Goal: Information Seeking & Learning: Check status

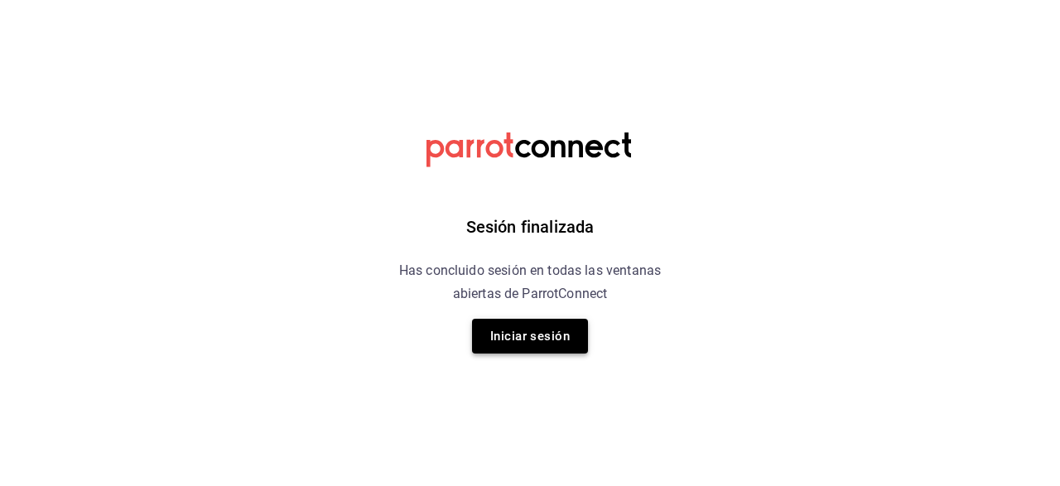
click at [538, 334] on button "Iniciar sesión" at bounding box center [530, 336] width 116 height 35
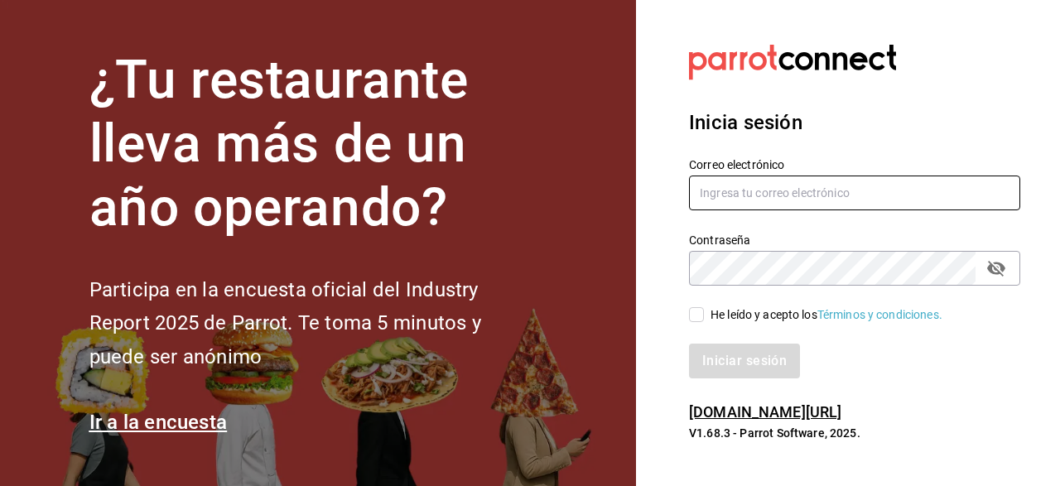
click at [824, 200] on input "text" at bounding box center [854, 193] width 331 height 35
type input "[EMAIL_ADDRESS][DOMAIN_NAME]"
click at [708, 314] on span "He leído y acepto los Términos y condiciones." at bounding box center [823, 314] width 239 height 17
click at [704, 314] on input "He leído y acepto los Términos y condiciones." at bounding box center [696, 314] width 15 height 15
checkbox input "true"
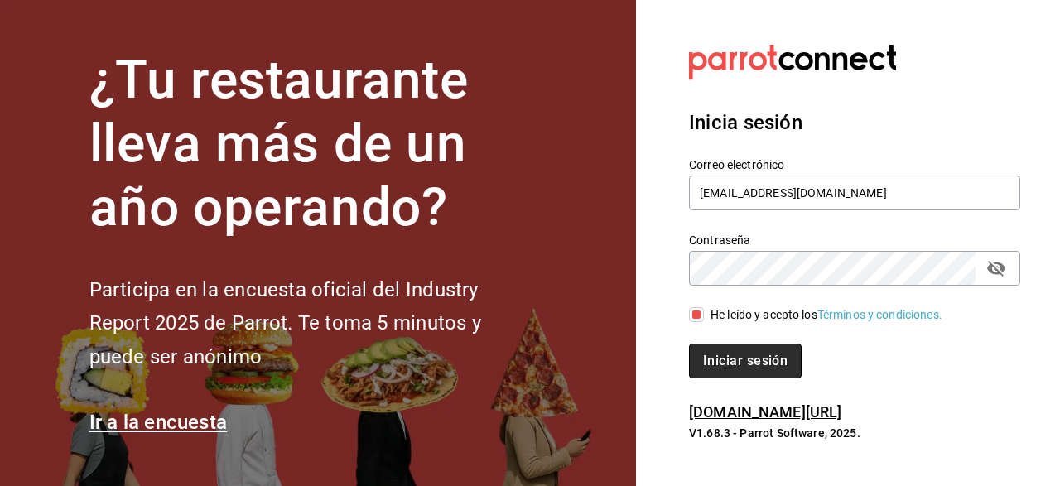
click at [717, 359] on button "Iniciar sesión" at bounding box center [745, 361] width 113 height 35
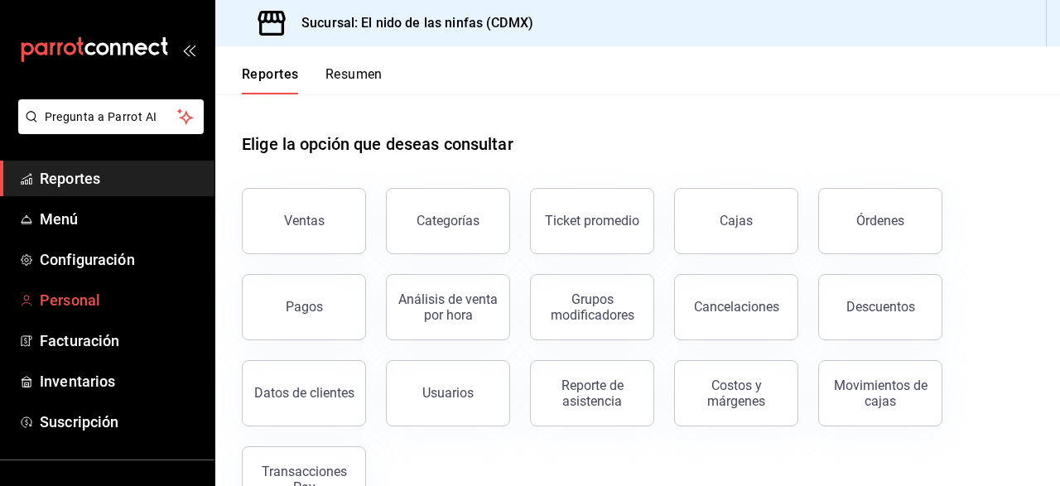
click at [73, 288] on link "Personal" at bounding box center [107, 300] width 215 height 36
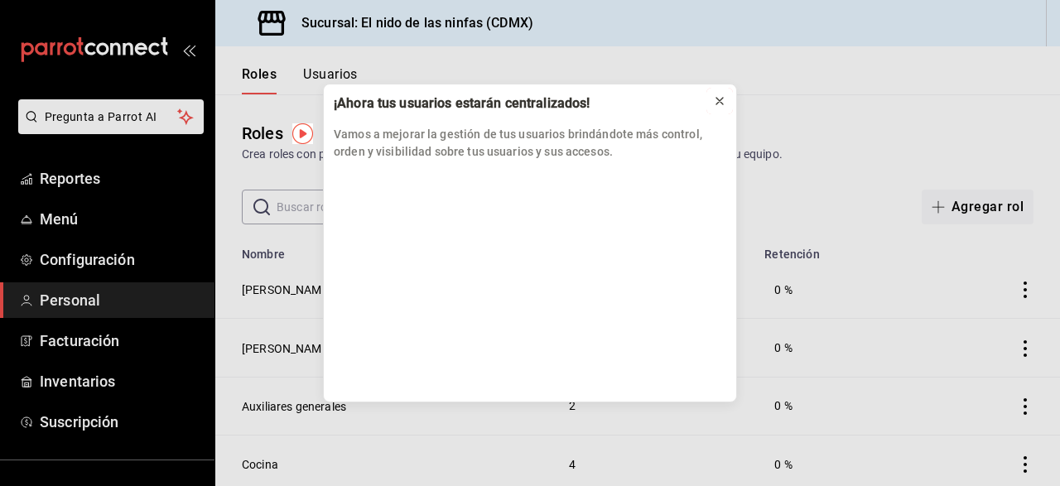
click at [723, 99] on icon at bounding box center [719, 100] width 13 height 13
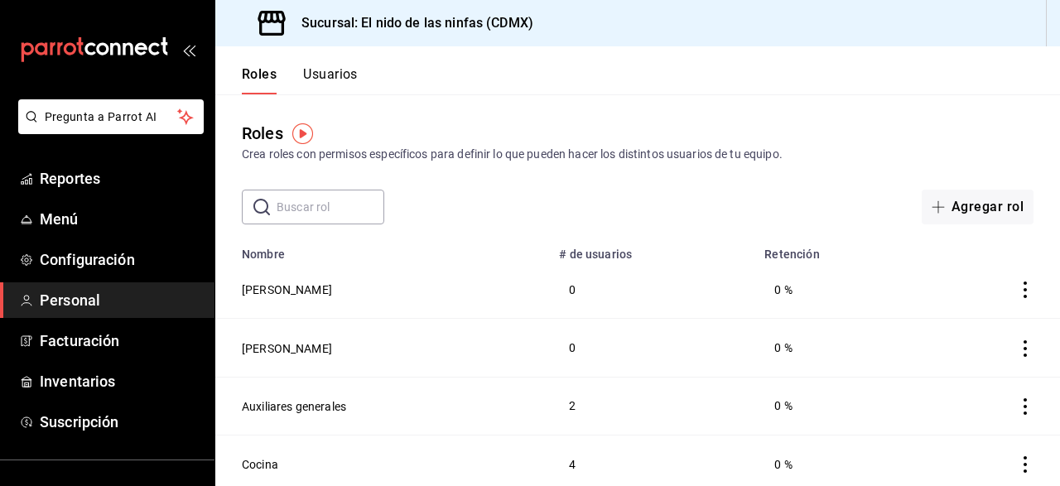
click at [324, 72] on button "Usuarios" at bounding box center [330, 80] width 55 height 28
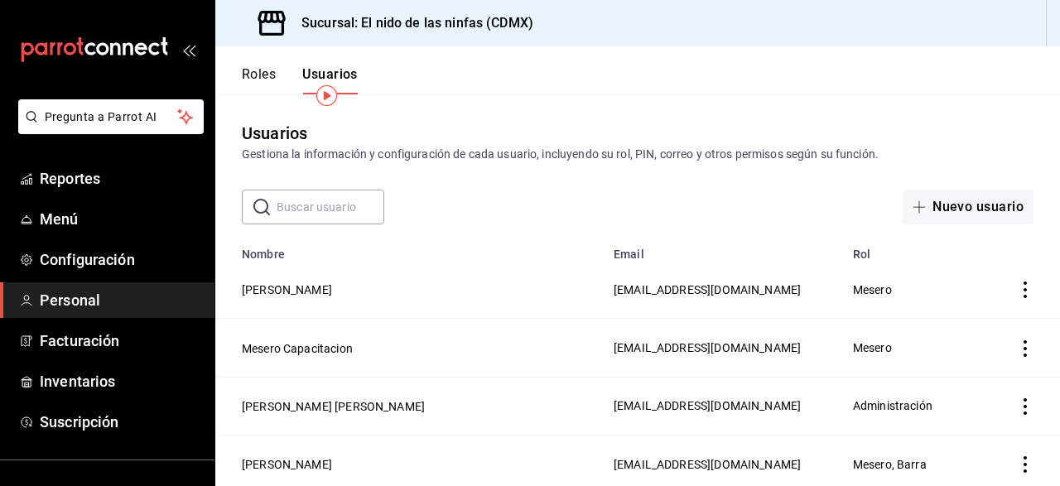
scroll to position [39, 0]
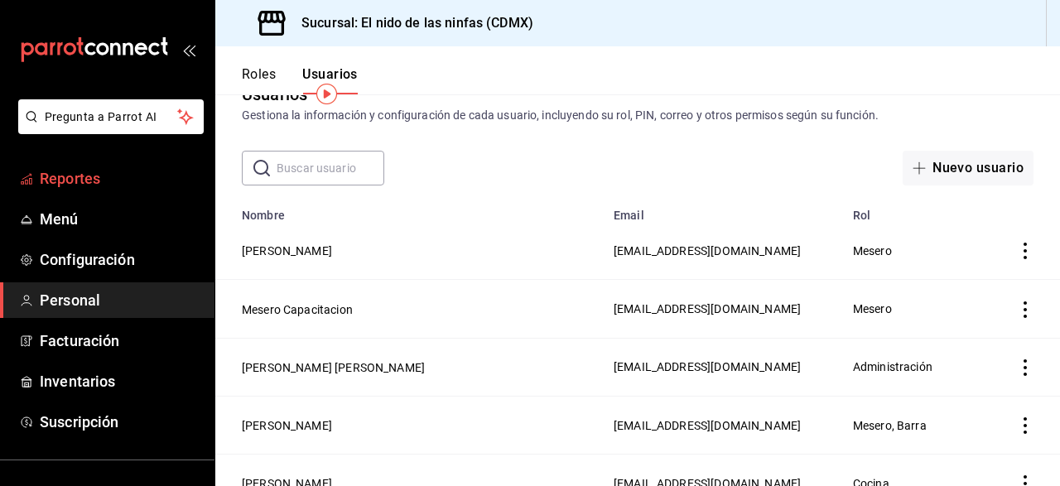
click at [123, 181] on span "Reportes" at bounding box center [121, 178] width 162 height 22
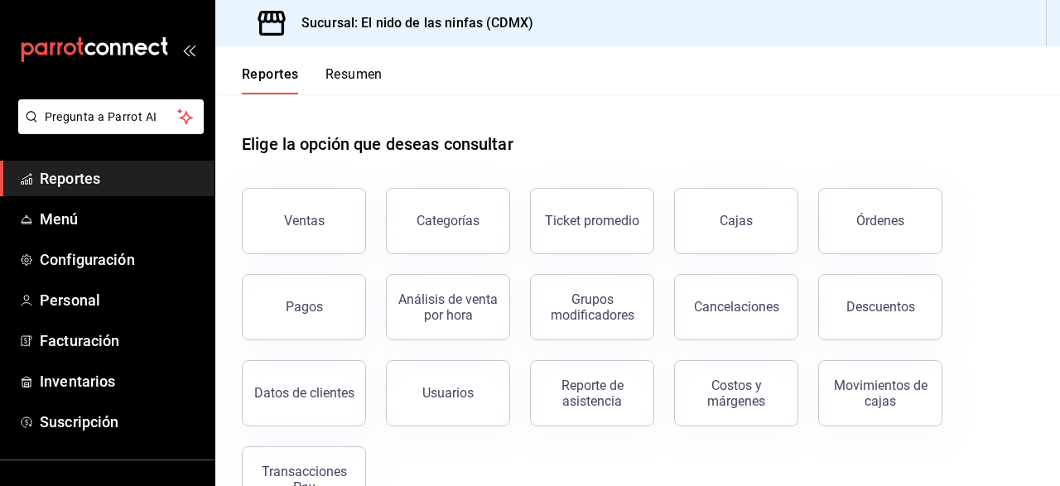
scroll to position [52, 0]
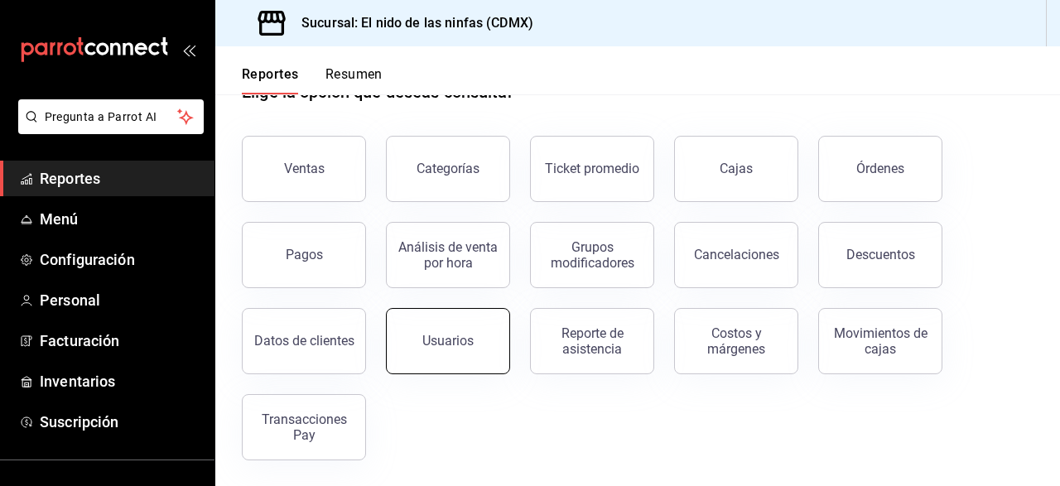
click at [453, 347] on div "Usuarios" at bounding box center [447, 341] width 51 height 16
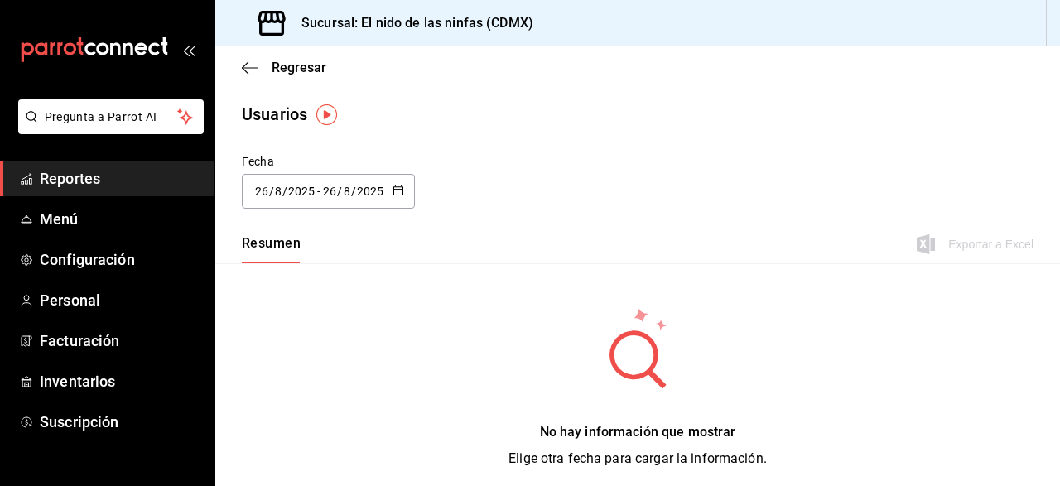
click at [394, 193] on icon "button" at bounding box center [399, 191] width 12 height 12
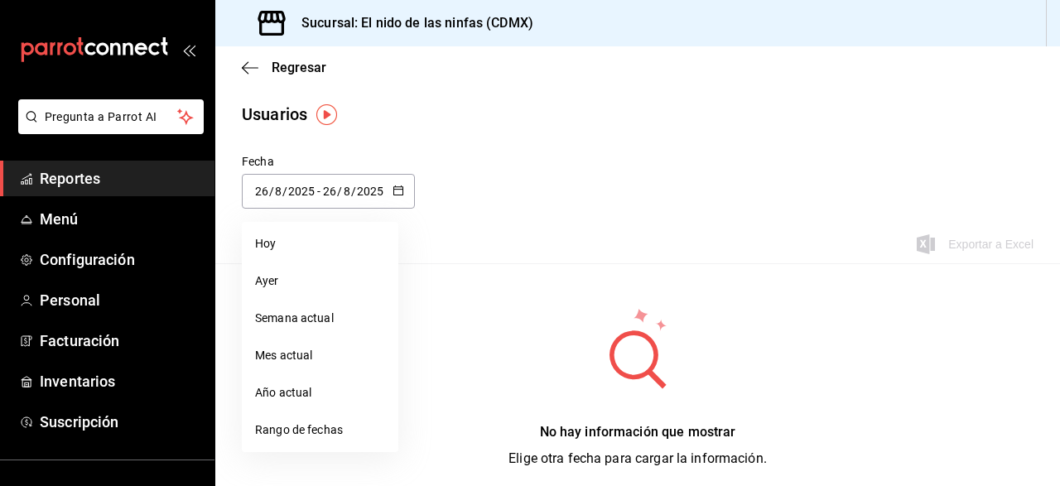
click at [359, 200] on div "[DATE] [DATE] - [DATE] [DATE]" at bounding box center [328, 191] width 173 height 35
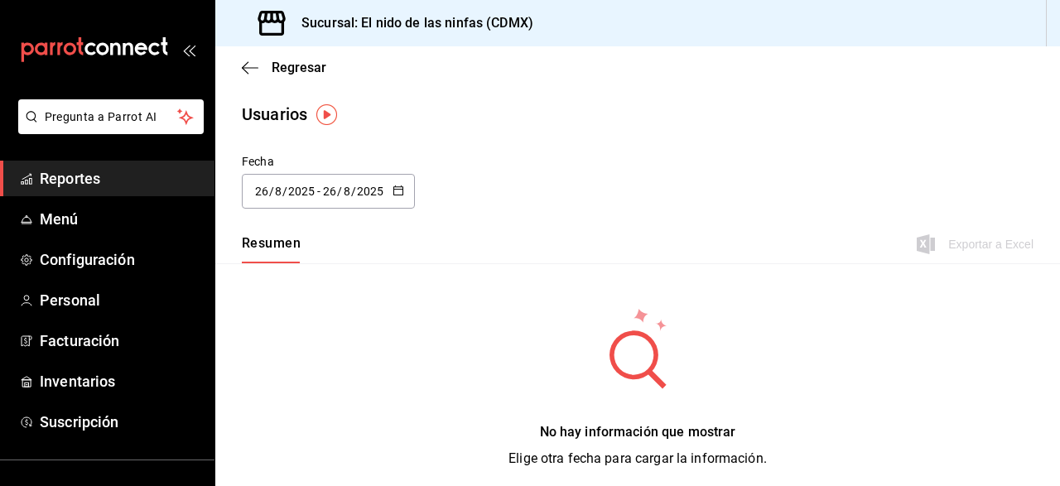
click at [393, 193] on icon "button" at bounding box center [399, 191] width 12 height 12
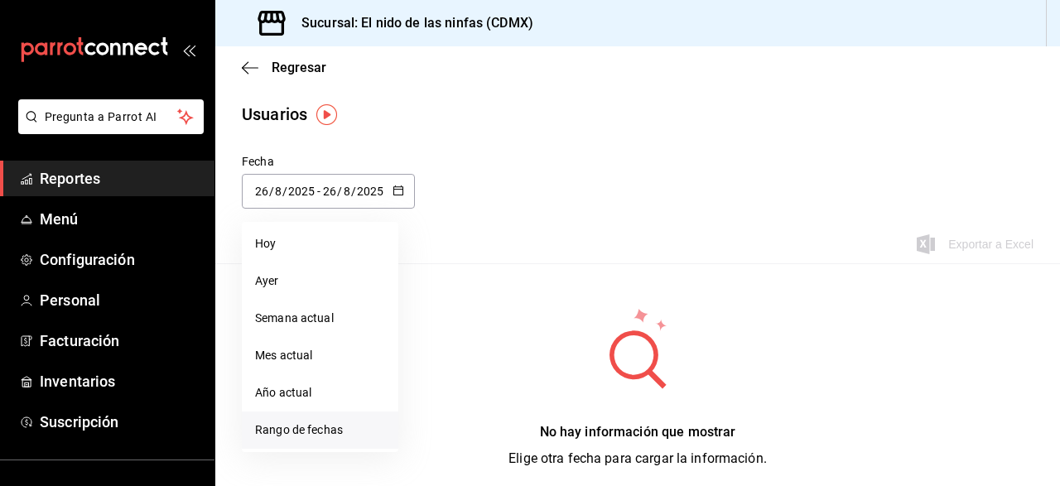
click at [281, 432] on li "Rango de fechas" at bounding box center [320, 430] width 157 height 37
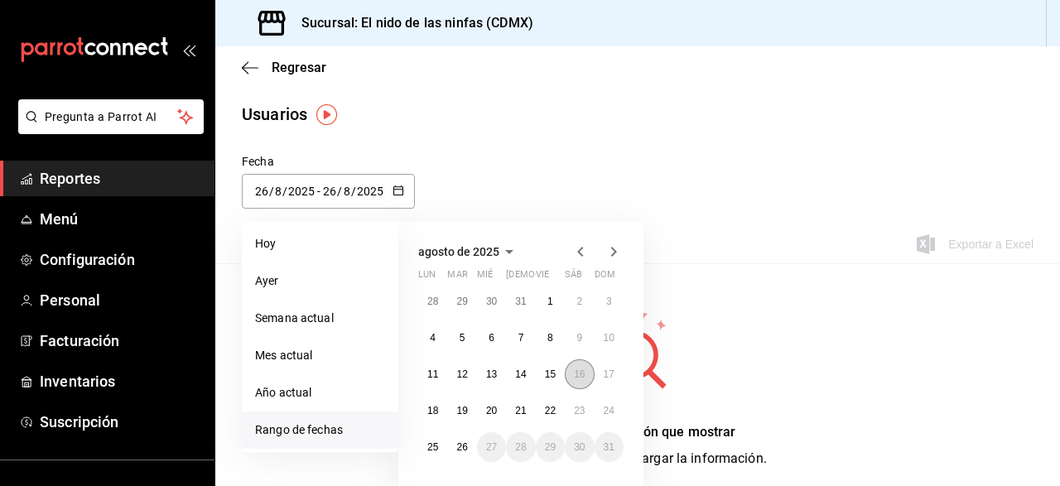
click at [577, 369] on abbr "16" at bounding box center [579, 375] width 11 height 12
click at [458, 451] on abbr "26" at bounding box center [461, 447] width 11 height 12
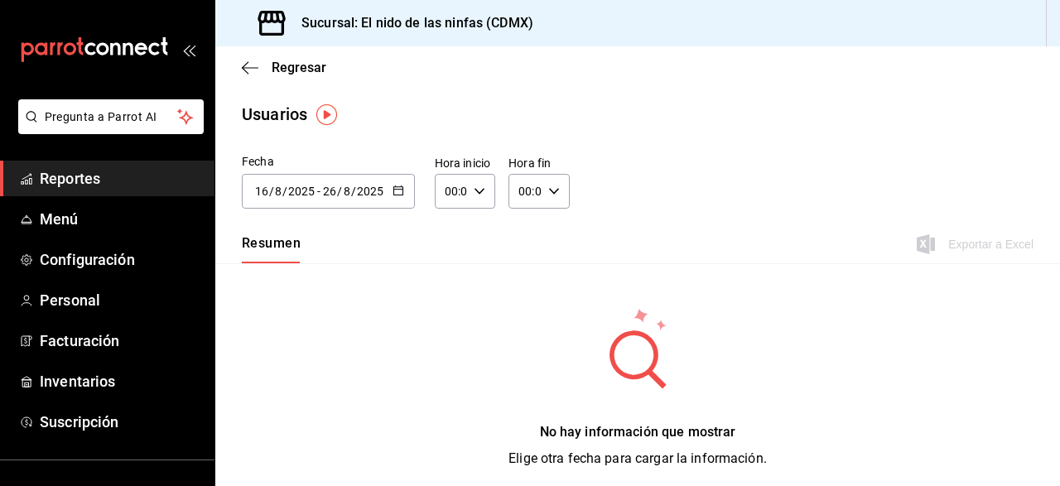
type input "[DATE]"
type input "16"
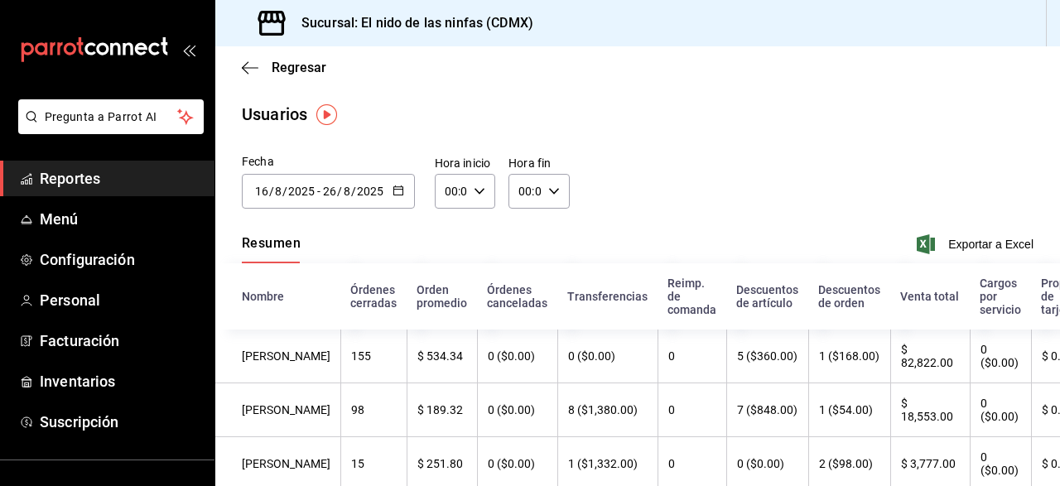
click at [117, 177] on span "Reportes" at bounding box center [121, 178] width 162 height 22
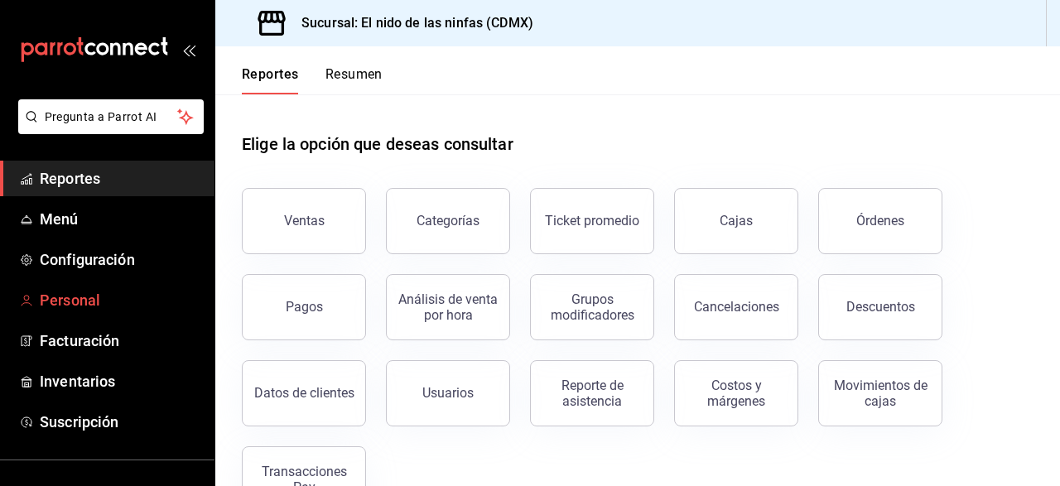
click at [70, 299] on span "Personal" at bounding box center [121, 300] width 162 height 22
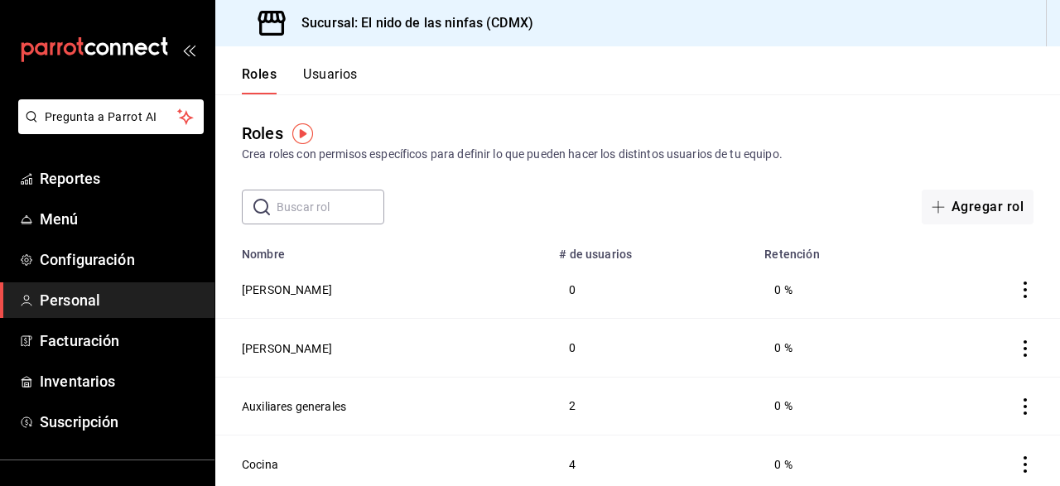
click at [322, 69] on button "Usuarios" at bounding box center [330, 80] width 55 height 28
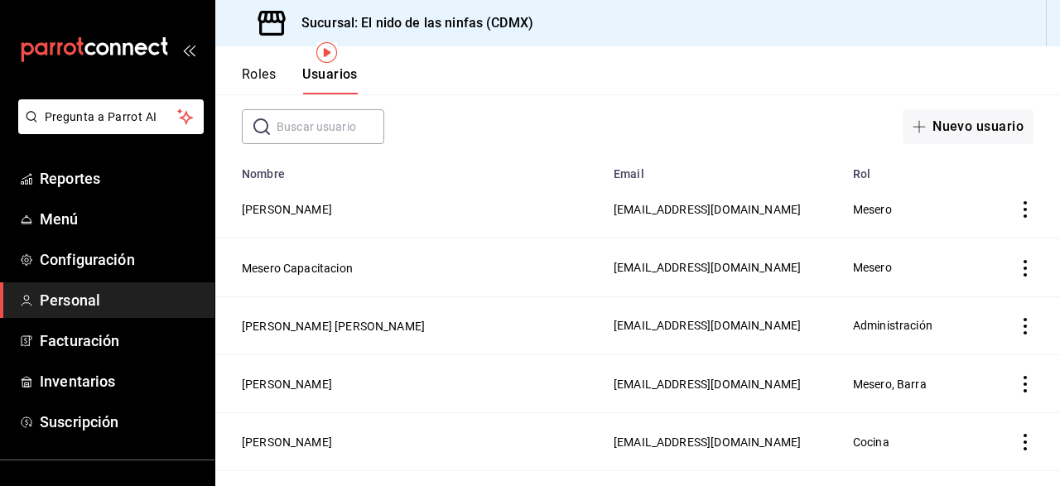
scroll to position [84, 0]
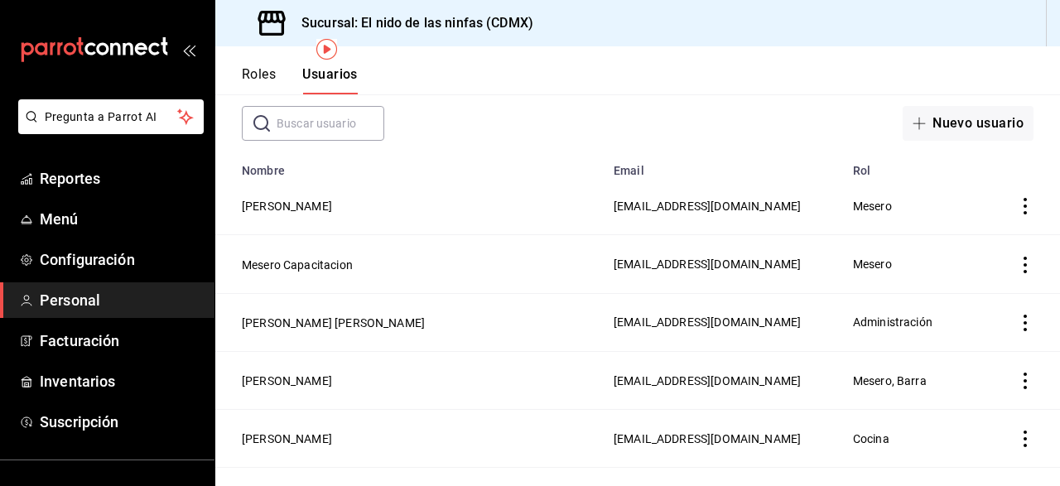
click at [264, 73] on button "Roles" at bounding box center [259, 80] width 34 height 28
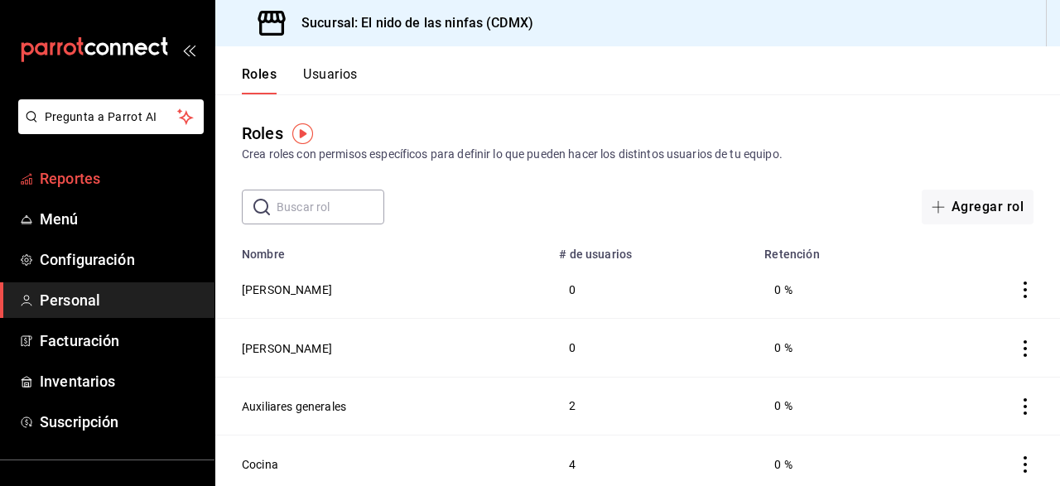
click at [122, 185] on span "Reportes" at bounding box center [121, 178] width 162 height 22
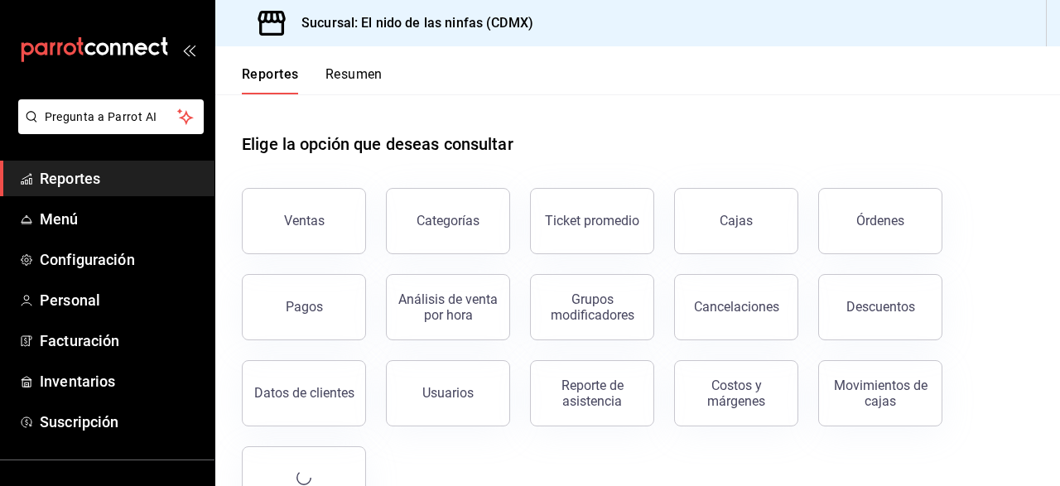
scroll to position [52, 0]
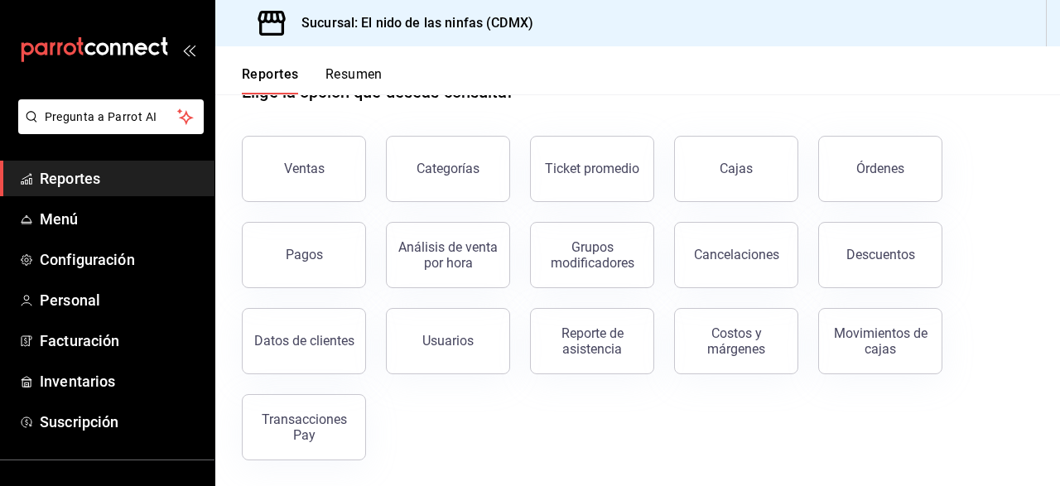
click at [358, 67] on button "Resumen" at bounding box center [353, 80] width 57 height 28
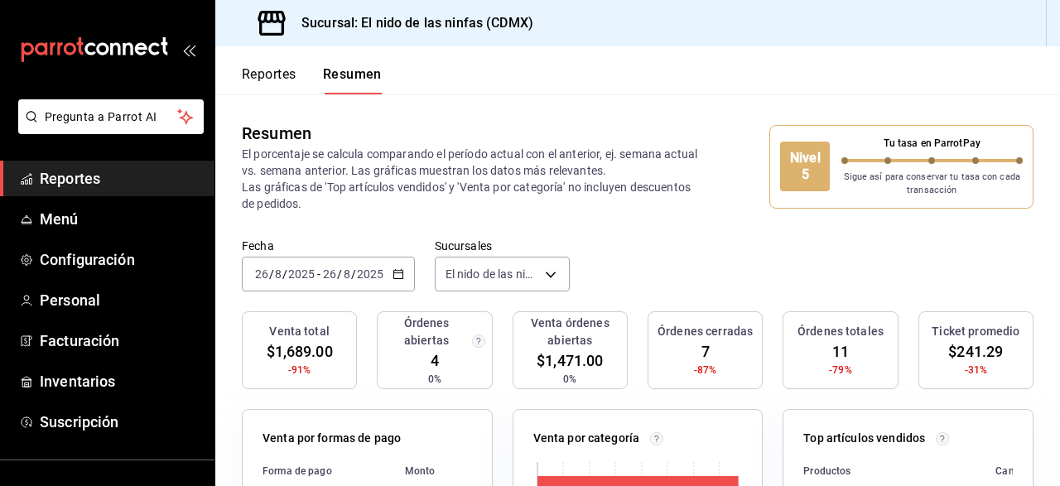
click at [266, 65] on div "Reportes Resumen" at bounding box center [298, 70] width 166 height 48
click at [263, 75] on button "Reportes" at bounding box center [269, 80] width 55 height 28
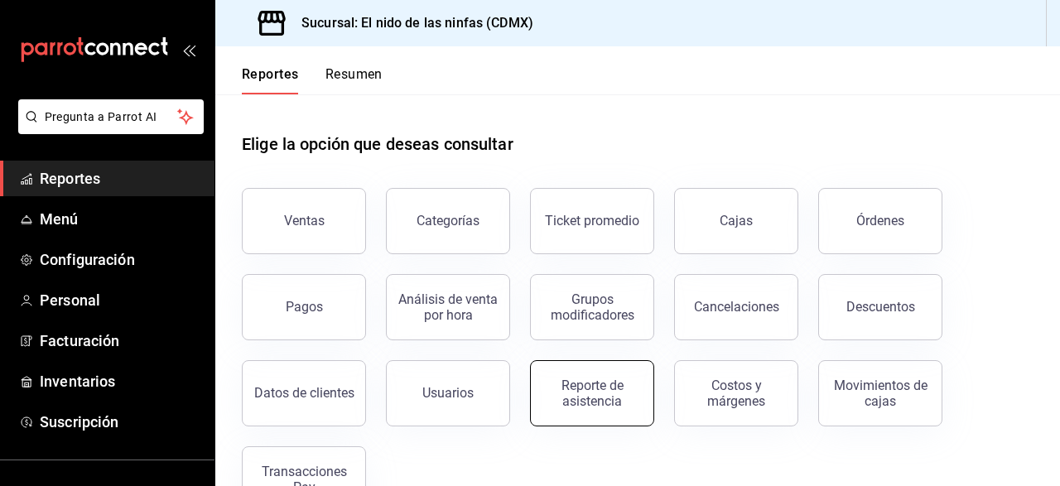
click at [617, 406] on div "Reporte de asistencia" at bounding box center [592, 393] width 103 height 31
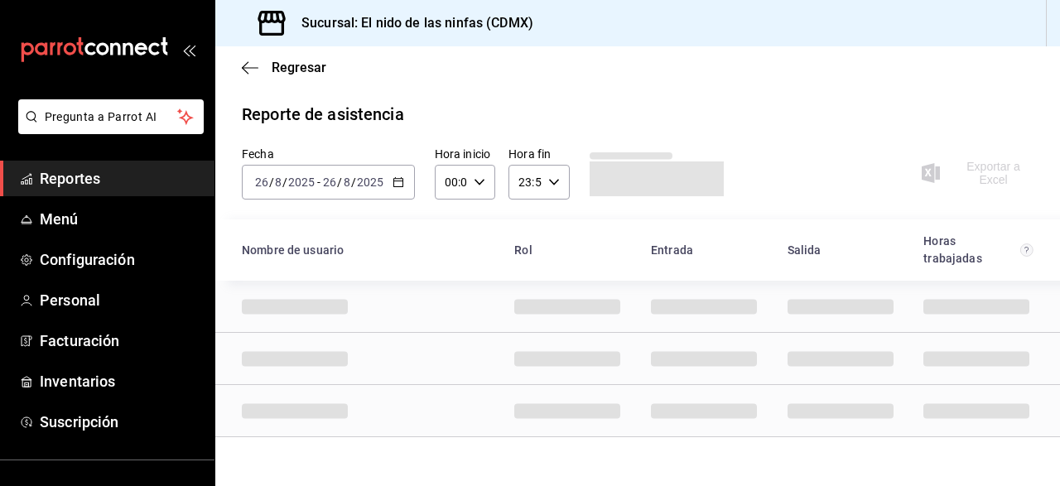
click at [400, 184] on icon "button" at bounding box center [399, 182] width 12 height 12
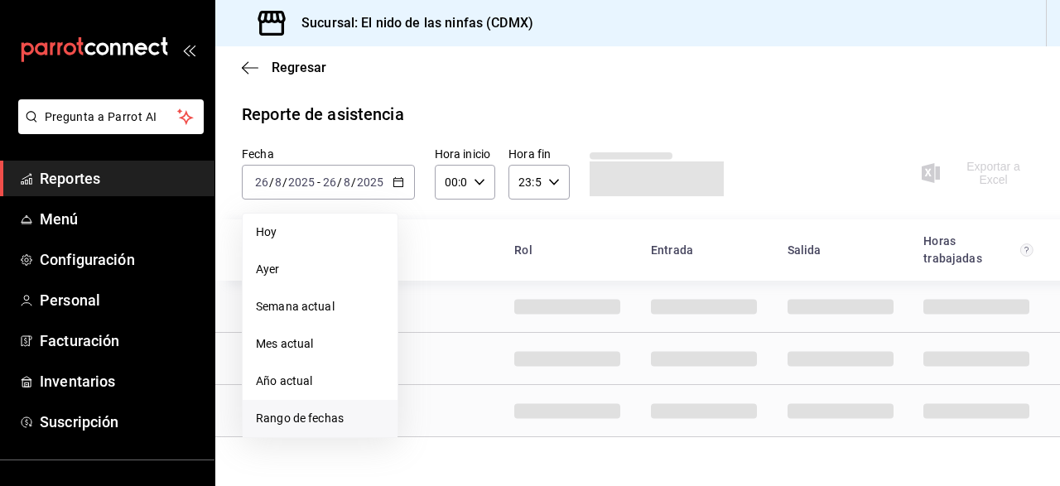
click at [316, 425] on span "Rango de fechas" at bounding box center [320, 418] width 128 height 17
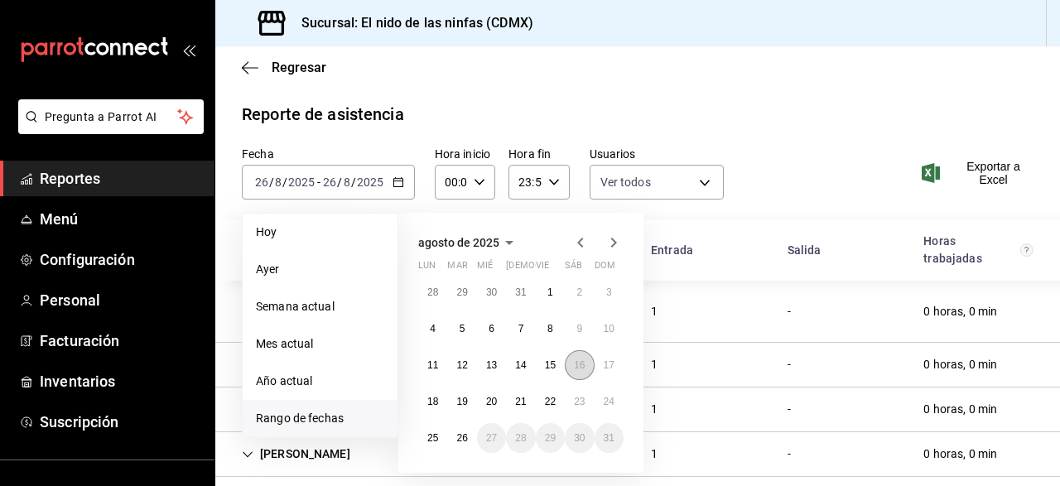
click at [576, 362] on abbr "16" at bounding box center [579, 365] width 11 height 12
click at [464, 432] on button "26" at bounding box center [461, 438] width 29 height 30
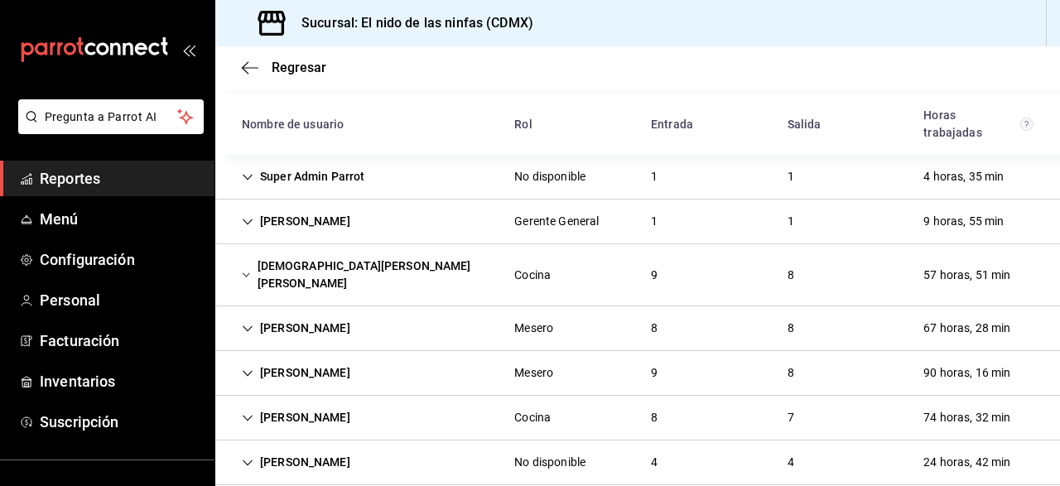
scroll to position [130, 0]
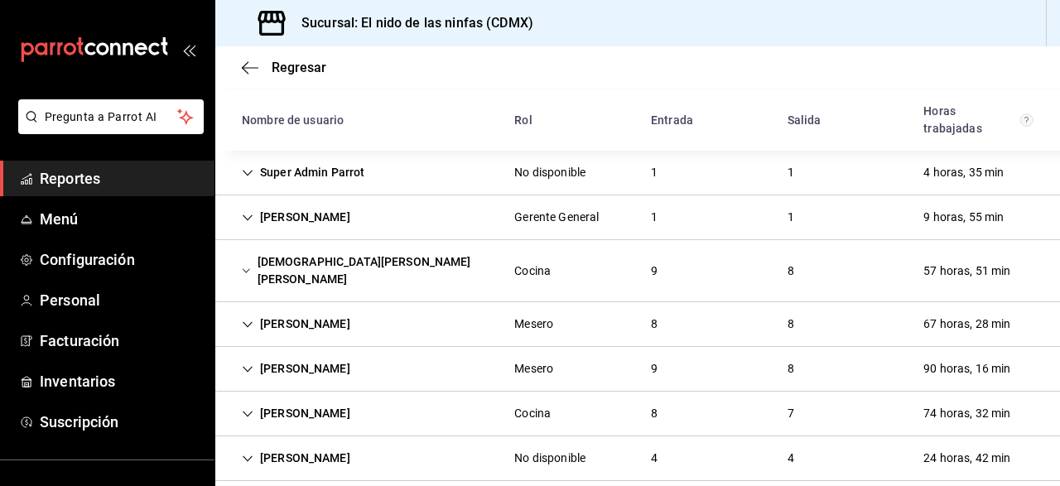
click at [413, 258] on div "[DEMOGRAPHIC_DATA][PERSON_NAME] [PERSON_NAME]" at bounding box center [365, 271] width 272 height 48
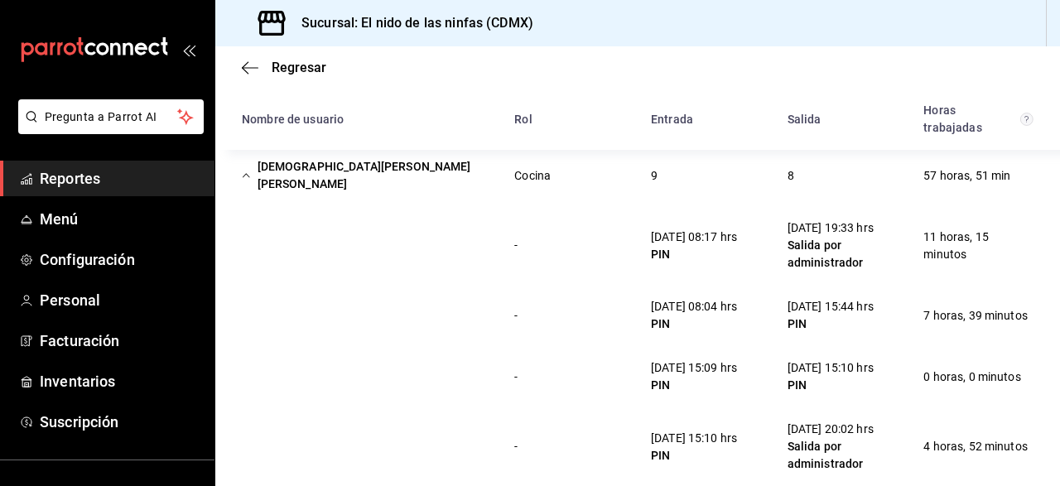
scroll to position [235, 0]
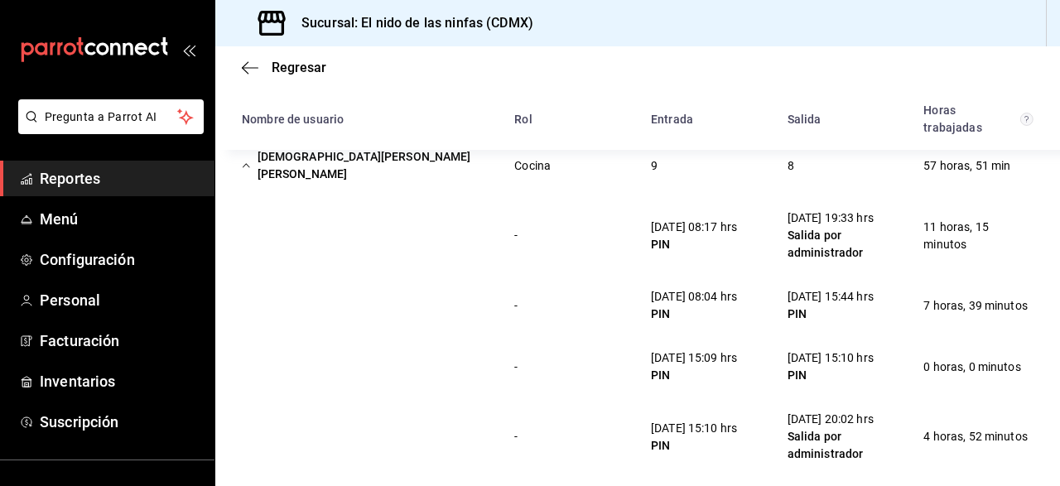
click at [596, 297] on div "- [DATE] 08:04 hrs PIN [DATE] 15:44 hrs PIN 7 horas, 39 minutos" at bounding box center [637, 305] width 845 height 61
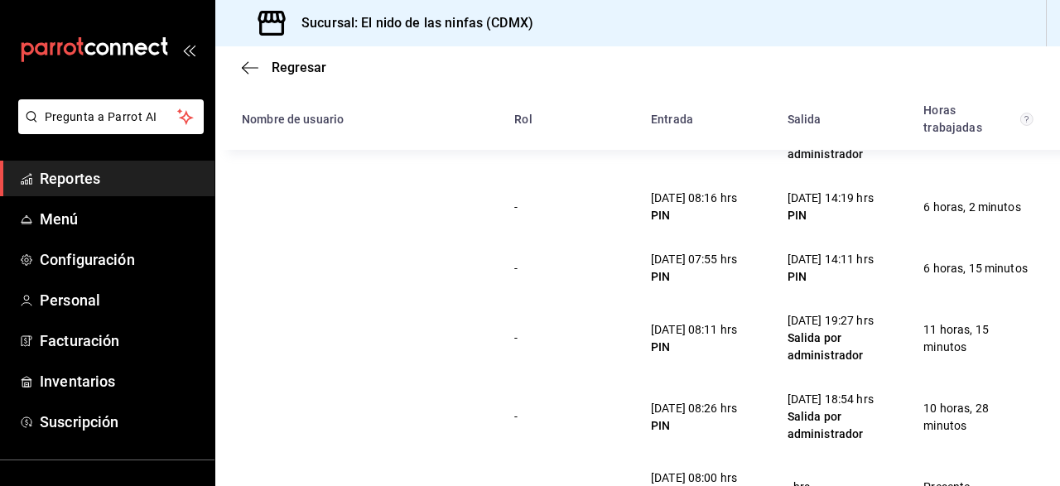
scroll to position [626, 0]
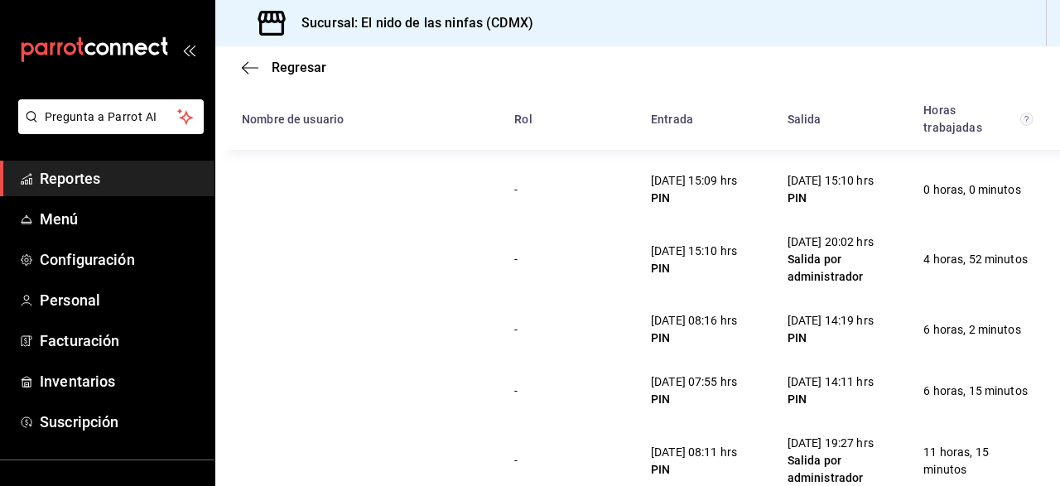
click at [775, 325] on div "[DATE] 14:19 hrs PIN" at bounding box center [830, 330] width 113 height 48
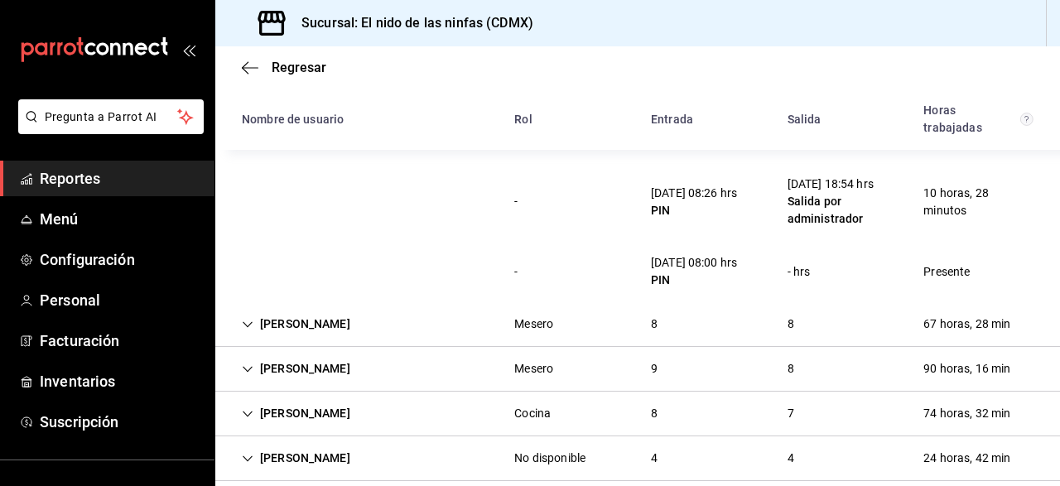
scroll to position [759, 0]
